Goal: Task Accomplishment & Management: Manage account settings

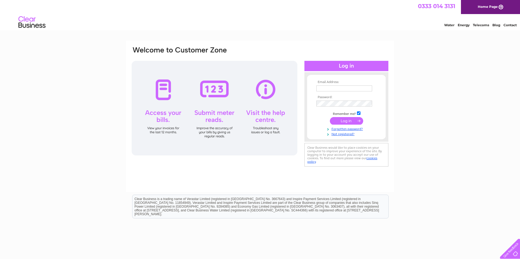
type input "mandaoswald@tiscali.co.uk"
click at [345, 120] on input "submit" at bounding box center [346, 121] width 33 height 8
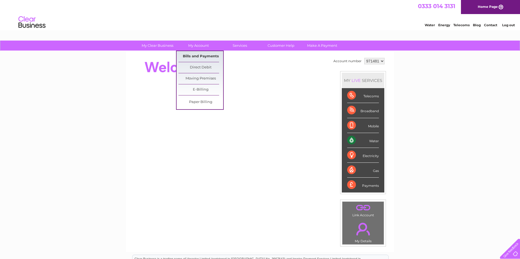
click at [192, 54] on link "Bills and Payments" at bounding box center [200, 56] width 45 height 11
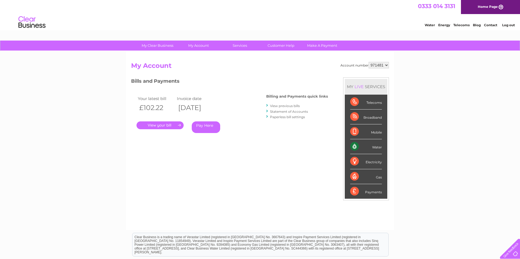
click at [168, 125] on link "." at bounding box center [159, 126] width 47 height 8
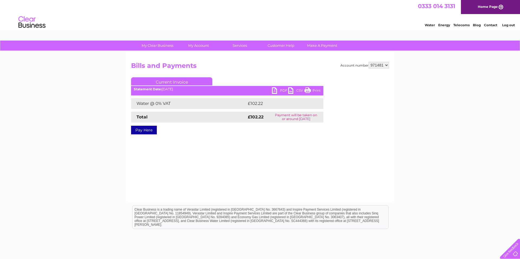
click at [273, 91] on link "PDF" at bounding box center [280, 91] width 16 height 8
